Goal: Task Accomplishment & Management: Manage account settings

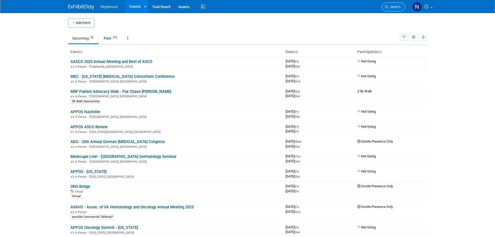
click at [389, 9] on link "Search" at bounding box center [394, 6] width 24 height 9
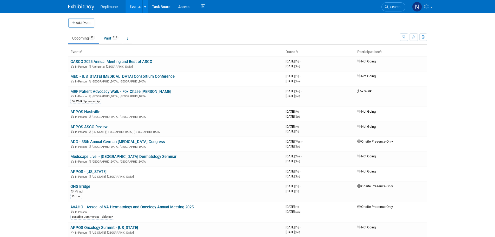
click at [398, 7] on span "Search" at bounding box center [395, 7] width 12 height 4
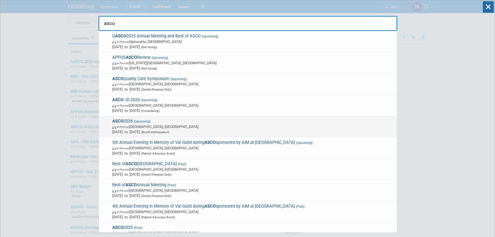
type input "asco"
click at [137, 120] on span "(Upcoming)" at bounding box center [142, 122] width 18 height 4
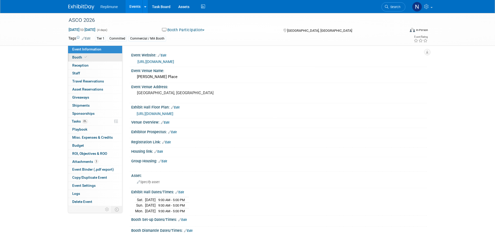
click at [75, 56] on span "Booth" at bounding box center [80, 57] width 16 height 4
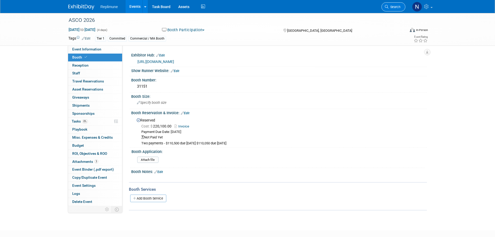
click at [396, 5] on span "Search" at bounding box center [395, 7] width 12 height 4
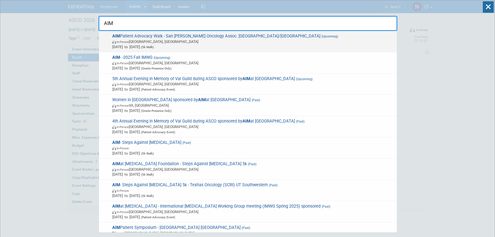
type input "AIM"
click at [141, 36] on span "AIM Patient Advocacy Walk - San [PERSON_NAME] Oncology Assoc. UCSF/[GEOGRAPHIC_…" at bounding box center [253, 42] width 284 height 16
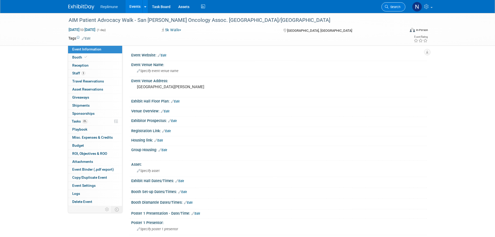
click at [398, 7] on span "Search" at bounding box center [395, 7] width 12 height 4
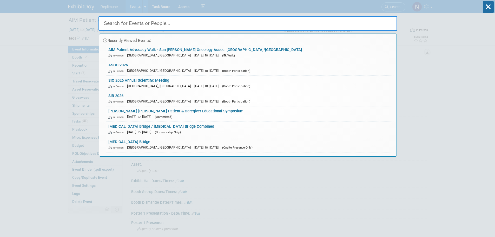
click at [156, 24] on input "text" at bounding box center [248, 23] width 299 height 15
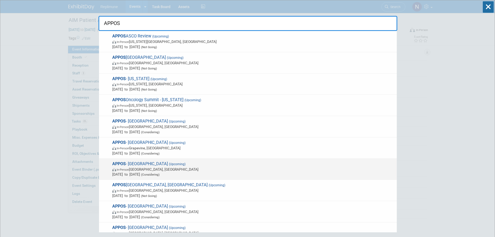
type input "APPOS"
click at [133, 166] on span "APPOS - Cleveland (Upcoming) In-Person Cleveland, OH Oct 3, 2025 to Oct 4, 2025…" at bounding box center [253, 169] width 284 height 16
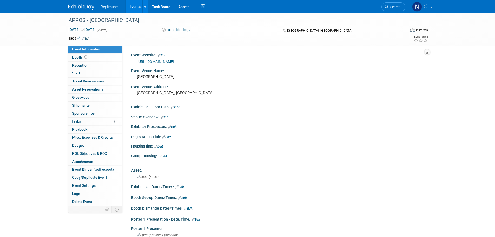
click at [180, 30] on button "Considering" at bounding box center [176, 29] width 33 height 5
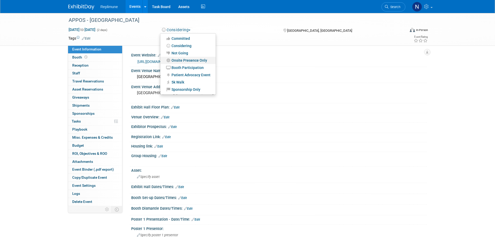
click at [182, 61] on link "Onsite Presence Only" at bounding box center [187, 60] width 55 height 7
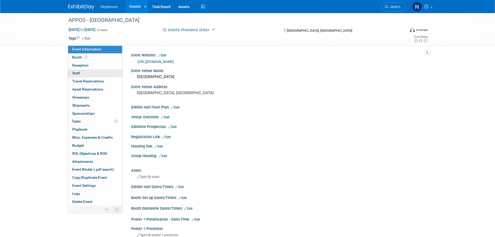
click at [76, 73] on span "Staff 0" at bounding box center [76, 73] width 8 height 4
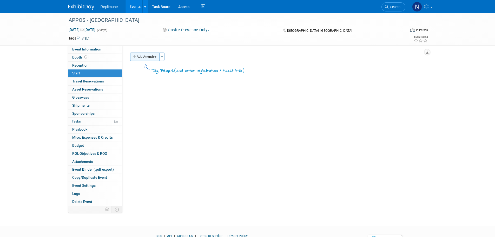
click at [139, 57] on button "Add Attendee" at bounding box center [144, 57] width 29 height 8
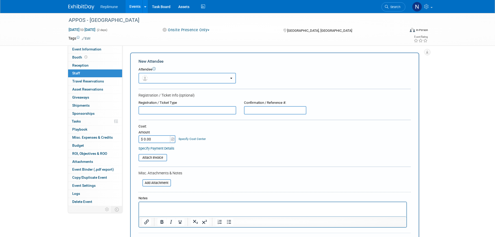
click at [152, 78] on button "button" at bounding box center [188, 78] width 98 height 11
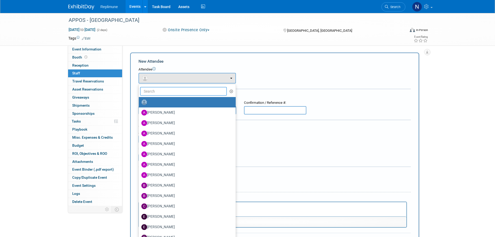
click at [158, 94] on input "text" at bounding box center [183, 91] width 87 height 9
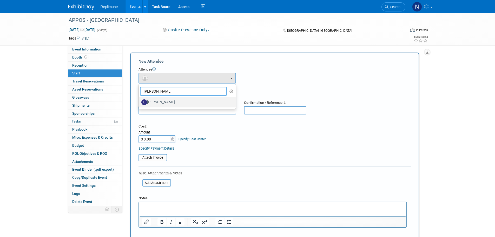
type input "Laura"
click at [166, 103] on label "[PERSON_NAME]" at bounding box center [185, 102] width 89 height 8
click at [140, 103] on input "[PERSON_NAME]" at bounding box center [137, 101] width 3 height 3
select select "527b6a0f-08ef-4b78-982e-55e849b65154"
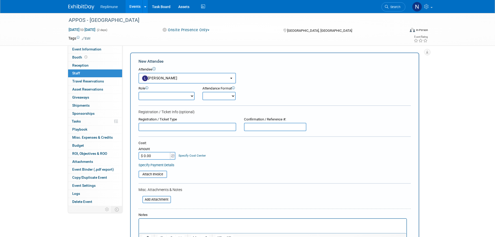
click at [184, 95] on select "Clinical Development Clinical Operations Commercial Congress Manager Demonstrat…" at bounding box center [167, 96] width 56 height 8
select select "700"
click at [139, 92] on select "Clinical Development Clinical Operations Commercial Congress Manager Demonstrat…" at bounding box center [167, 96] width 56 height 8
click at [222, 155] on div "Cost: Amount $ 0.00 Specify Cost Center Cost Center -- Not Specified -- Biometr…" at bounding box center [275, 150] width 273 height 19
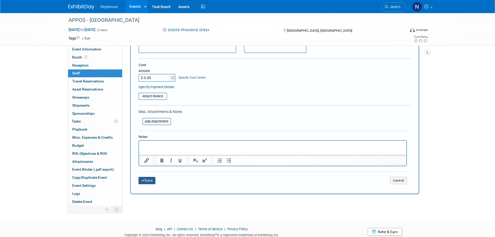
click at [143, 182] on icon "submit" at bounding box center [143, 180] width 4 height 3
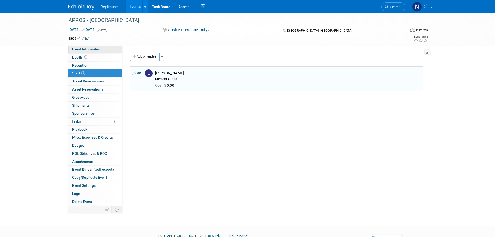
click at [84, 50] on span "Event Information" at bounding box center [86, 49] width 29 height 4
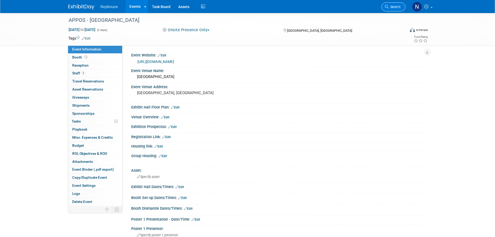
click at [393, 9] on link "Search" at bounding box center [394, 6] width 24 height 9
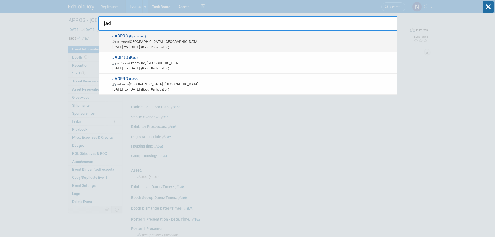
type input "jad"
click at [148, 45] on span "Oct 23, 2025 to Oct 26, 2025 (Booth Participation)" at bounding box center [253, 46] width 282 height 5
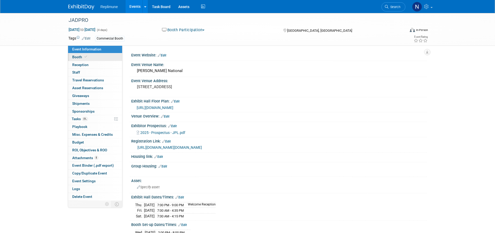
click at [81, 59] on span "Booth" at bounding box center [80, 57] width 16 height 4
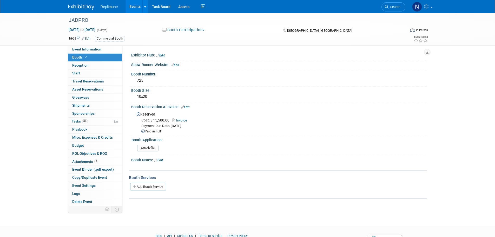
click at [162, 55] on link "Edit" at bounding box center [160, 56] width 9 height 4
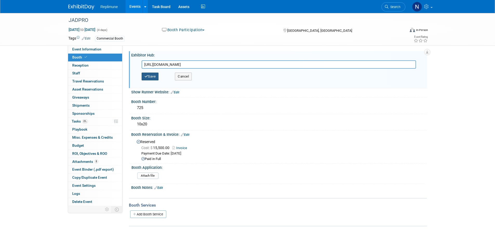
type input "[URL][DOMAIN_NAME]"
click at [151, 74] on button "Save" at bounding box center [150, 77] width 17 height 8
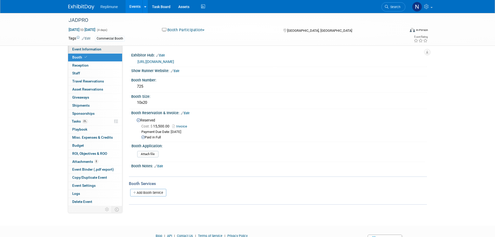
click at [79, 48] on span "Event Information" at bounding box center [86, 49] width 29 height 4
